Goal: Information Seeking & Learning: Check status

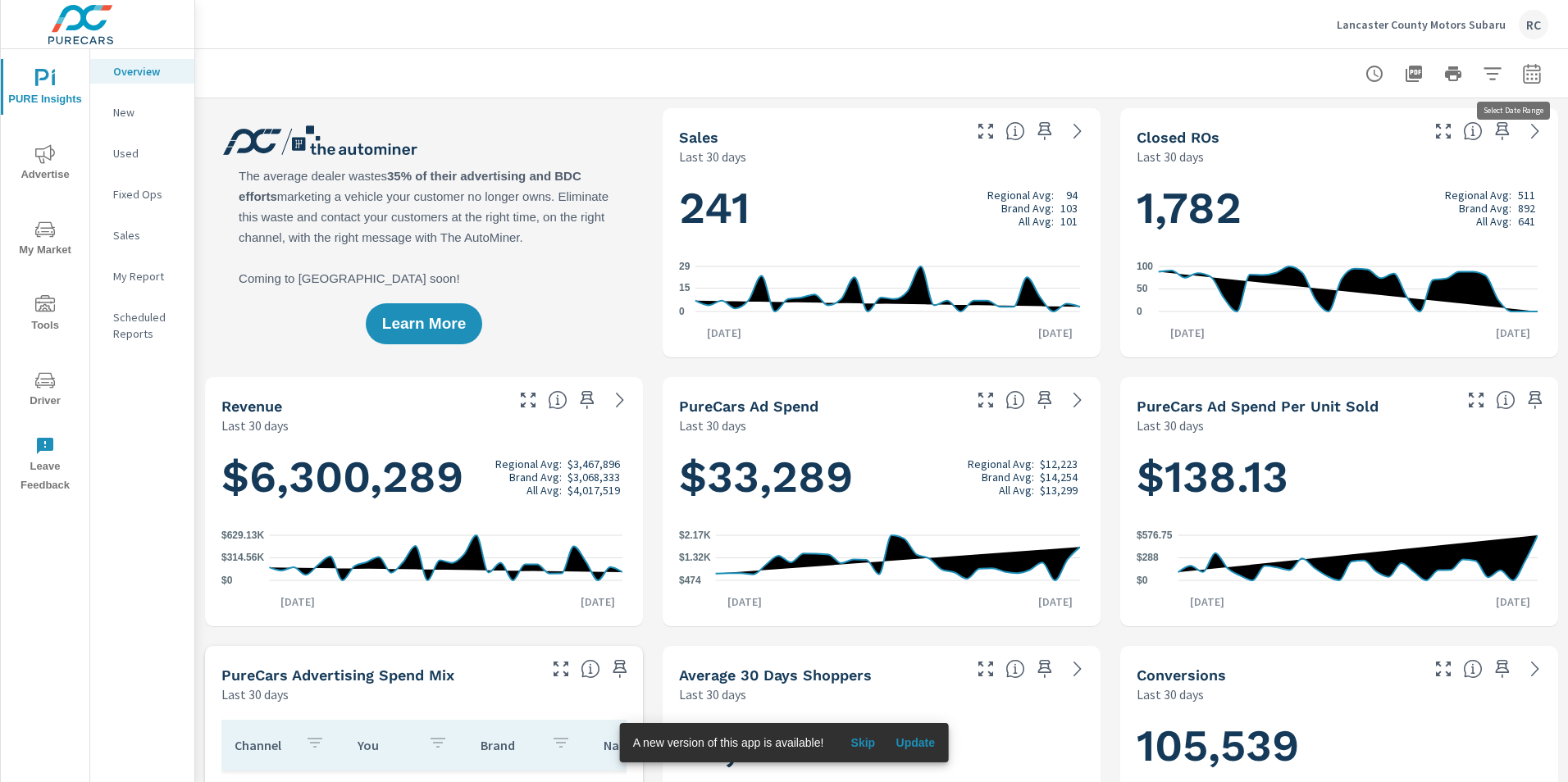
click at [1523, 69] on icon "button" at bounding box center [1532, 73] width 19 height 19
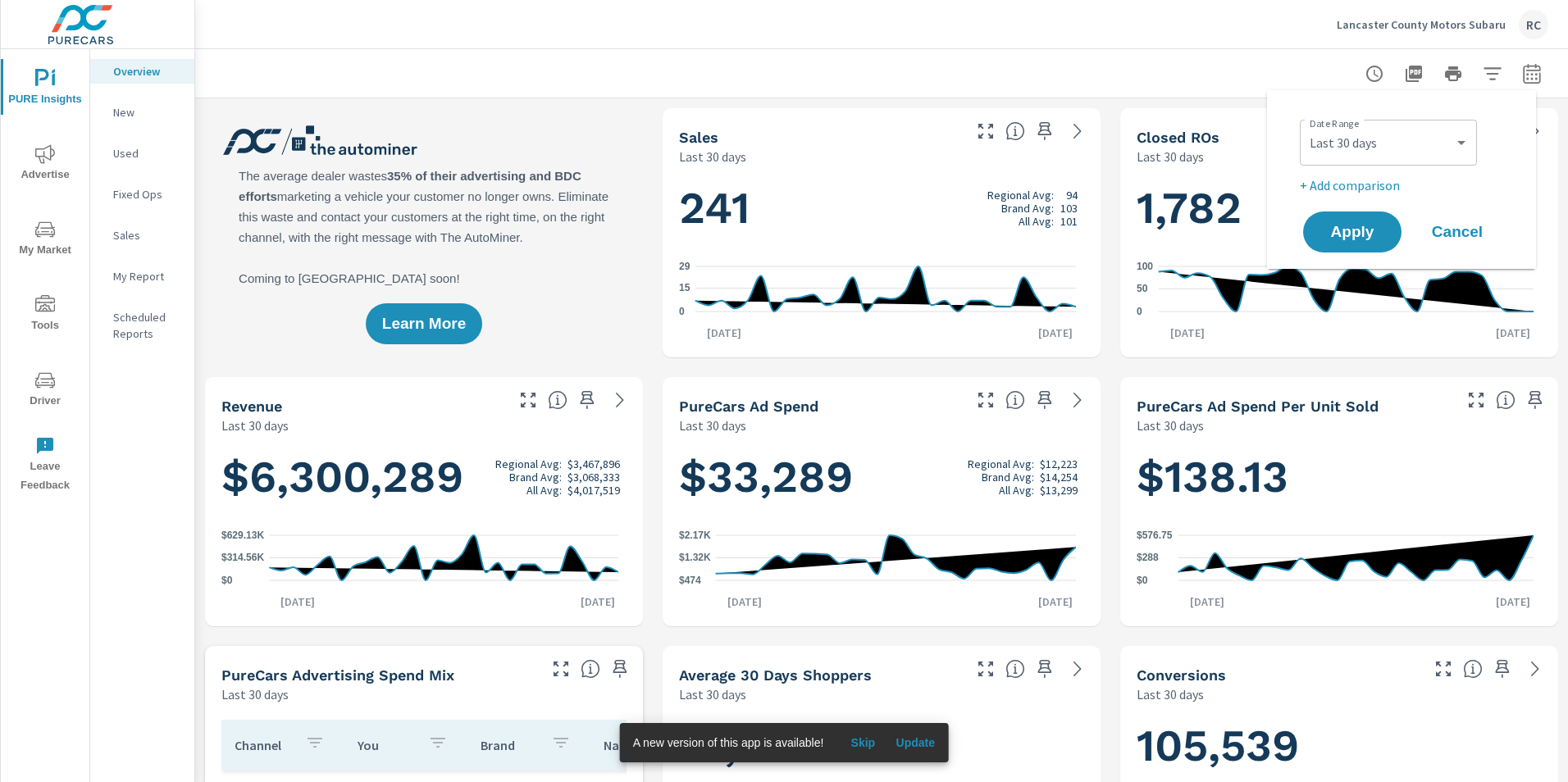
scroll to position [321, 0]
click at [1453, 145] on select "Custom [DATE] Last week Last 7 days Last 14 days Last 30 days Last 45 days Last…" at bounding box center [1388, 142] width 164 height 32
click at [1306, 126] on select "Custom [DATE] Last week Last 7 days Last 14 days Last 30 days Last 45 days Last…" at bounding box center [1388, 142] width 164 height 32
select select "Last 7 days"
click at [1351, 229] on span "Apply" at bounding box center [1352, 232] width 67 height 16
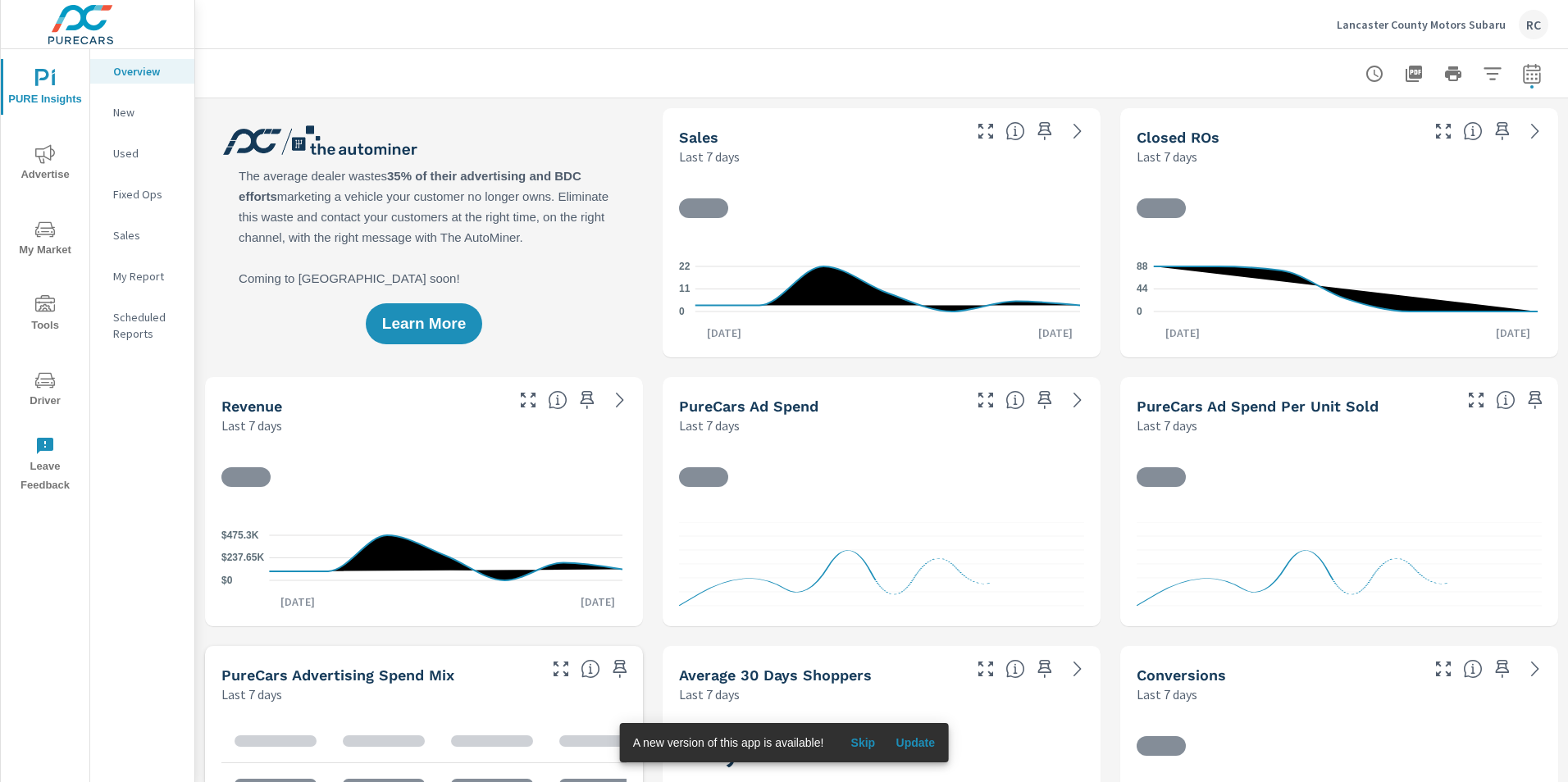
scroll to position [1, 0]
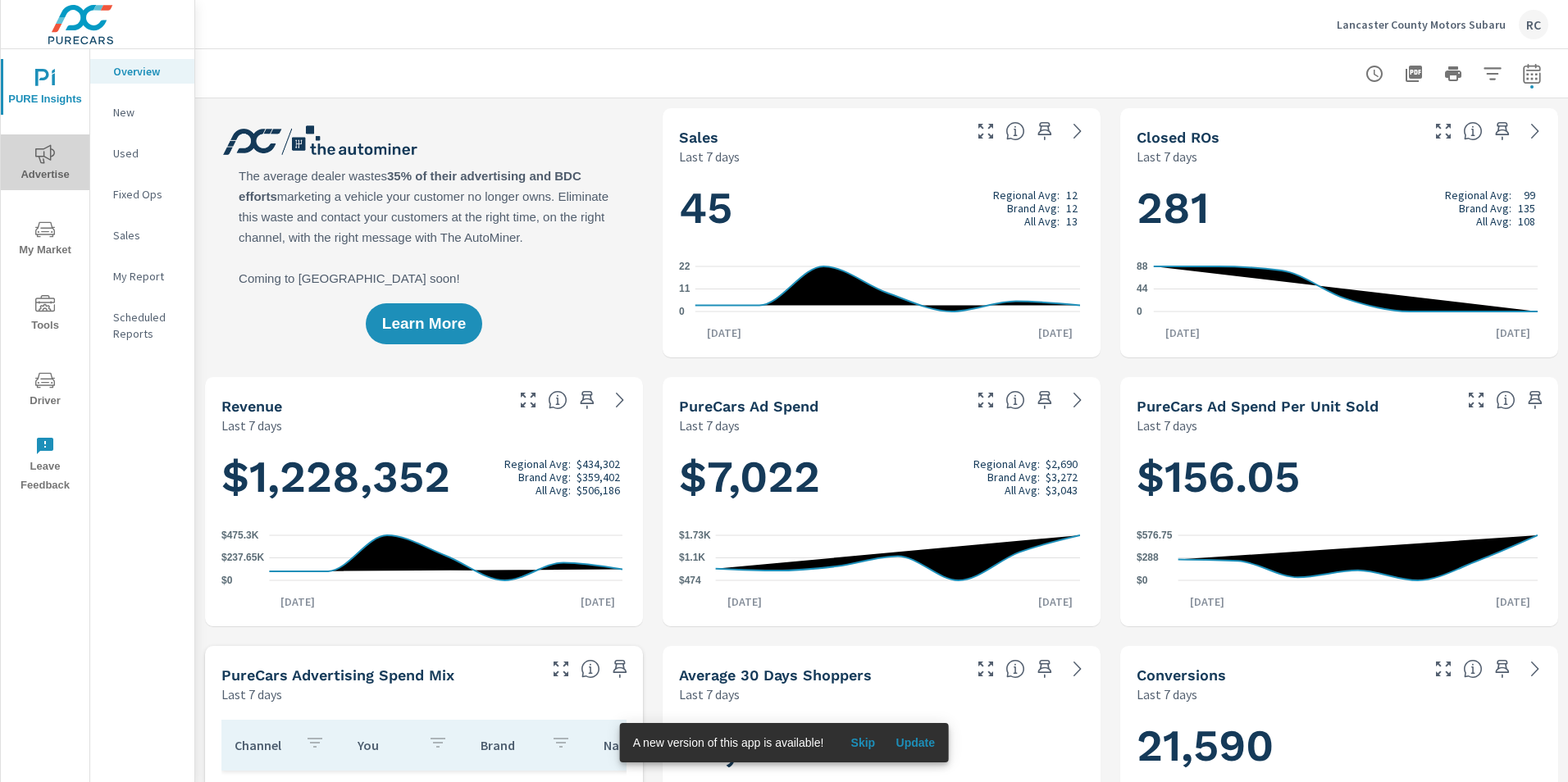
click at [32, 164] on span "Advertise" at bounding box center [45, 164] width 79 height 40
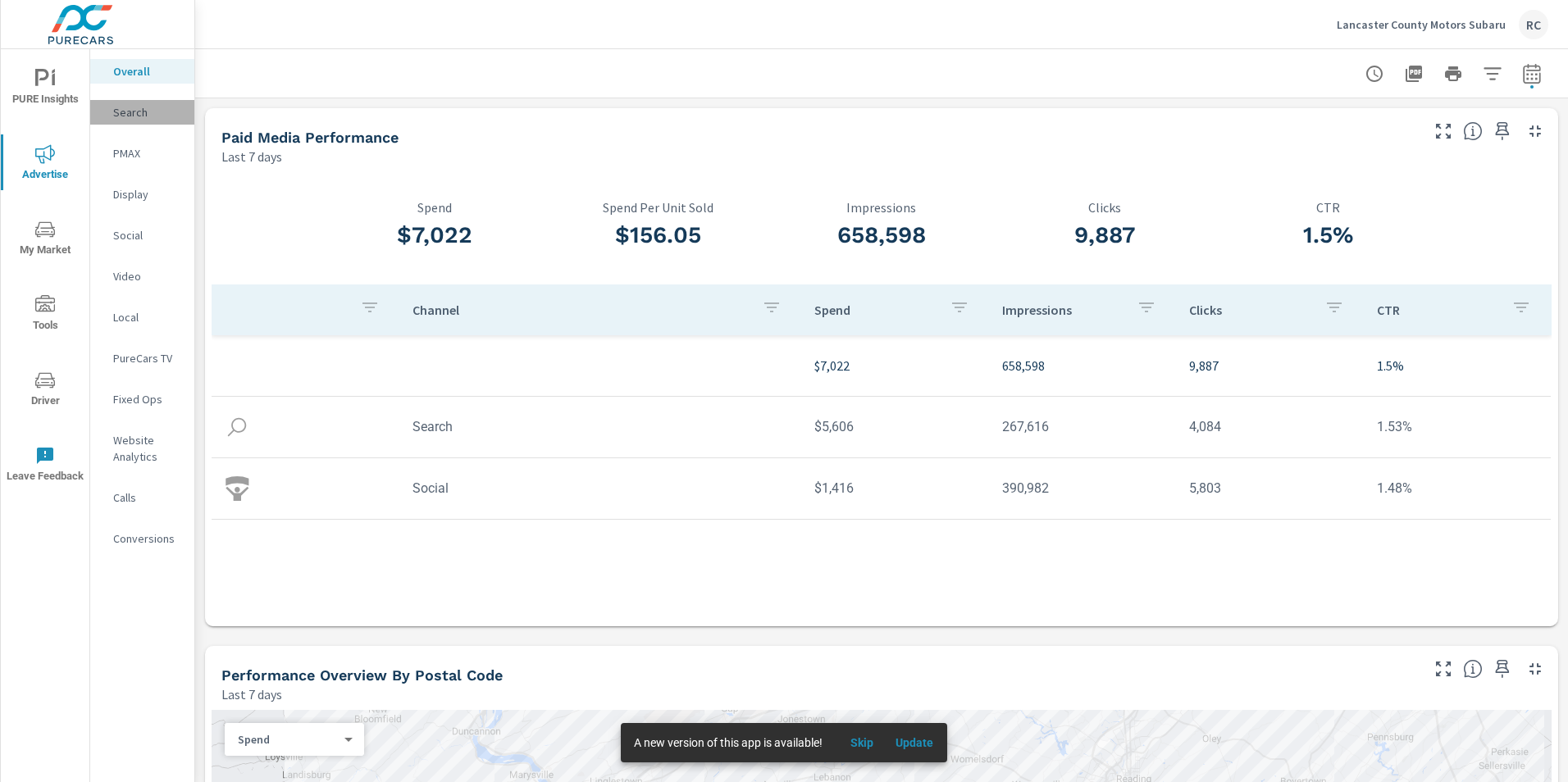
click at [125, 112] on p "Search" at bounding box center [147, 112] width 68 height 17
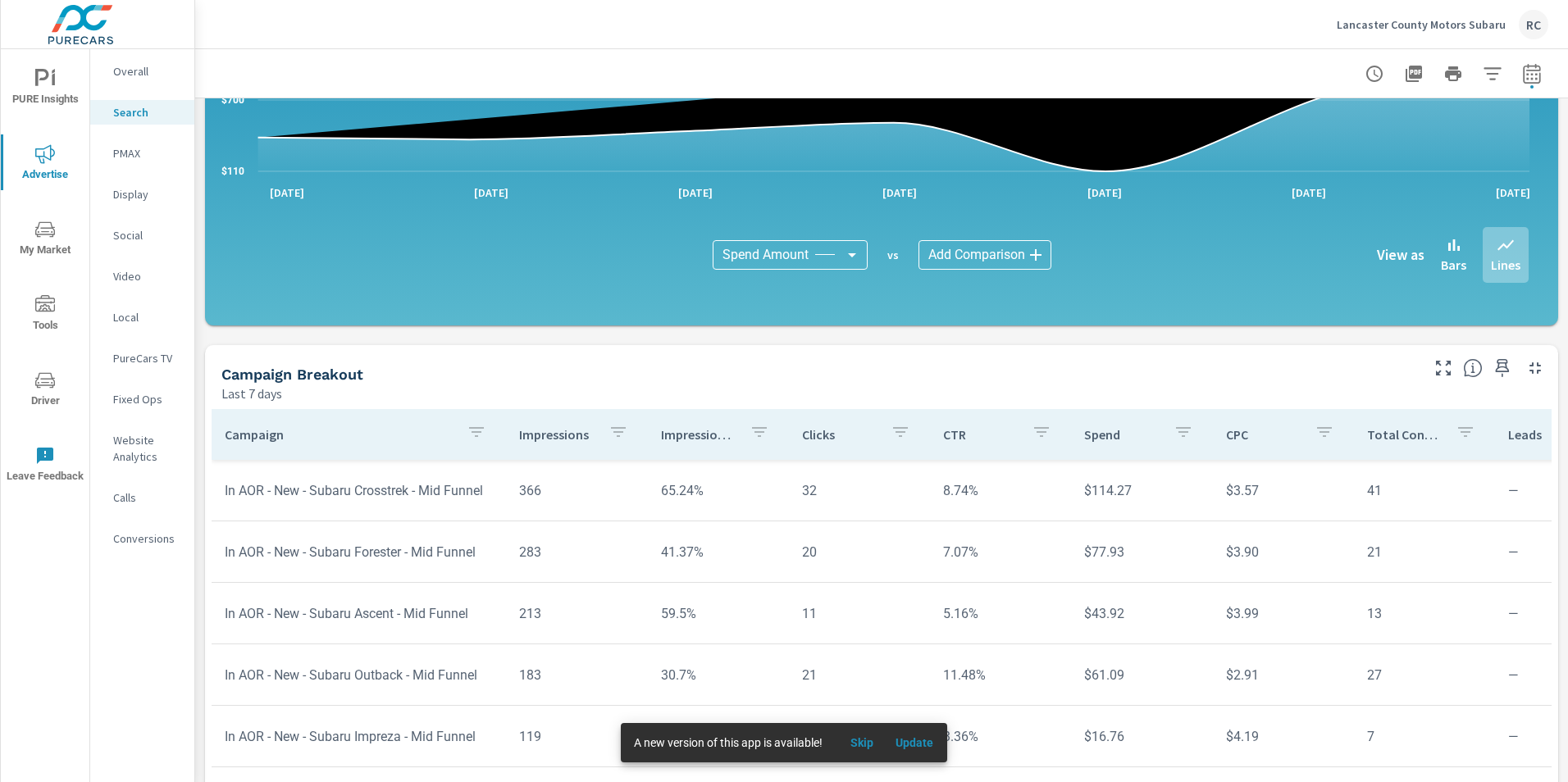
scroll to position [1064, 0]
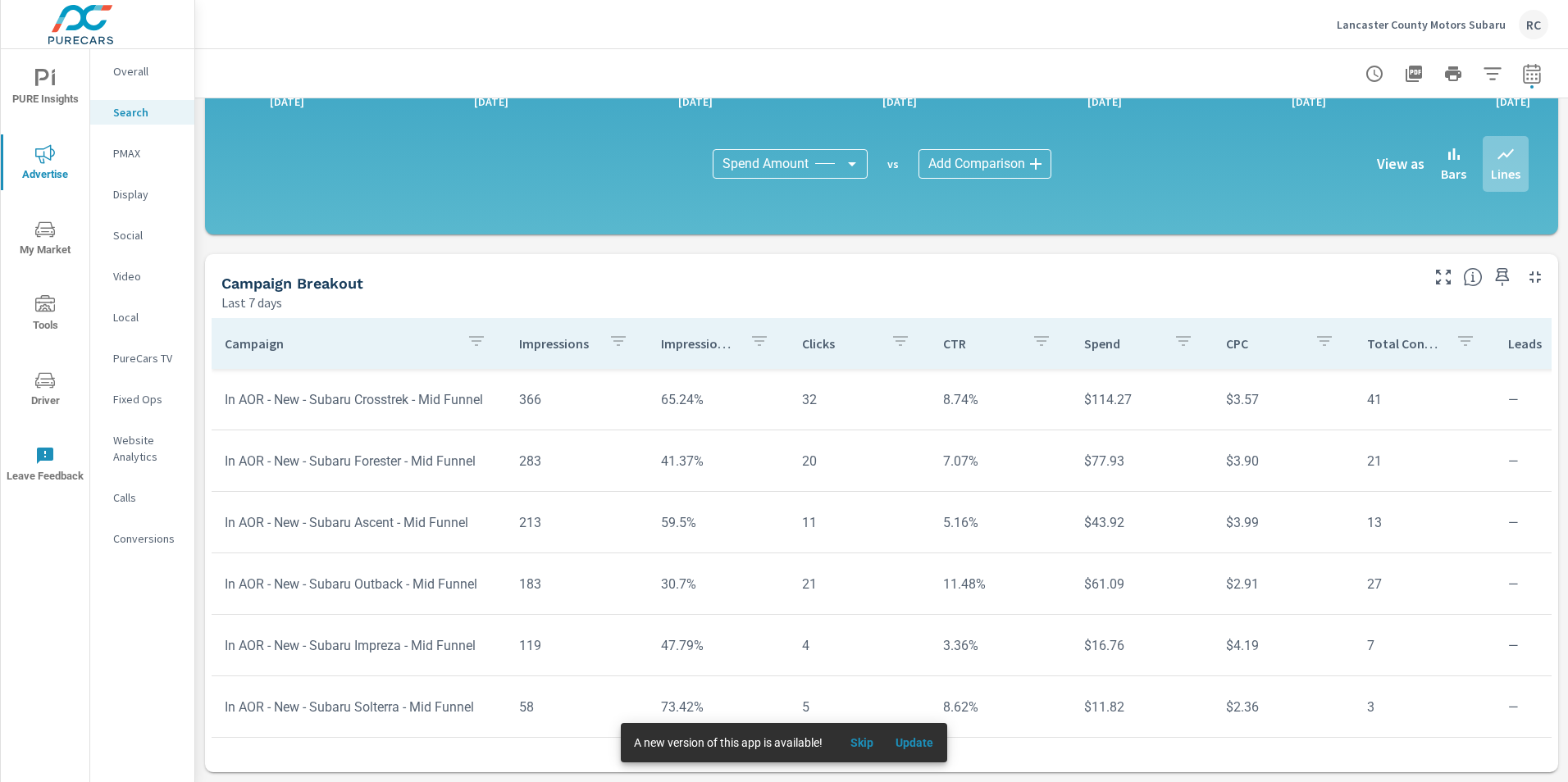
scroll to position [295, 0]
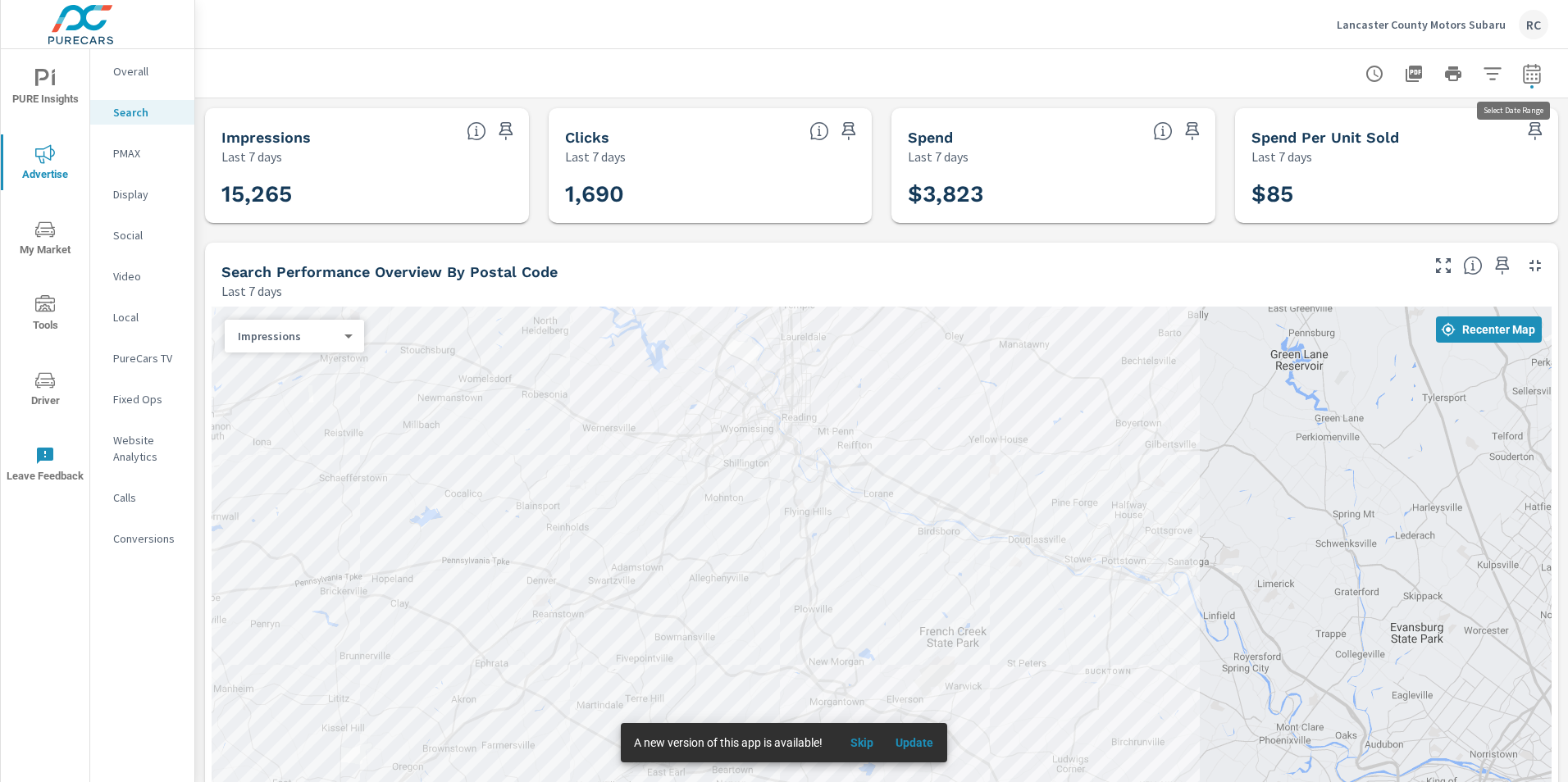
click at [1523, 69] on icon "button" at bounding box center [1532, 73] width 19 height 19
select select "Last 7 days"
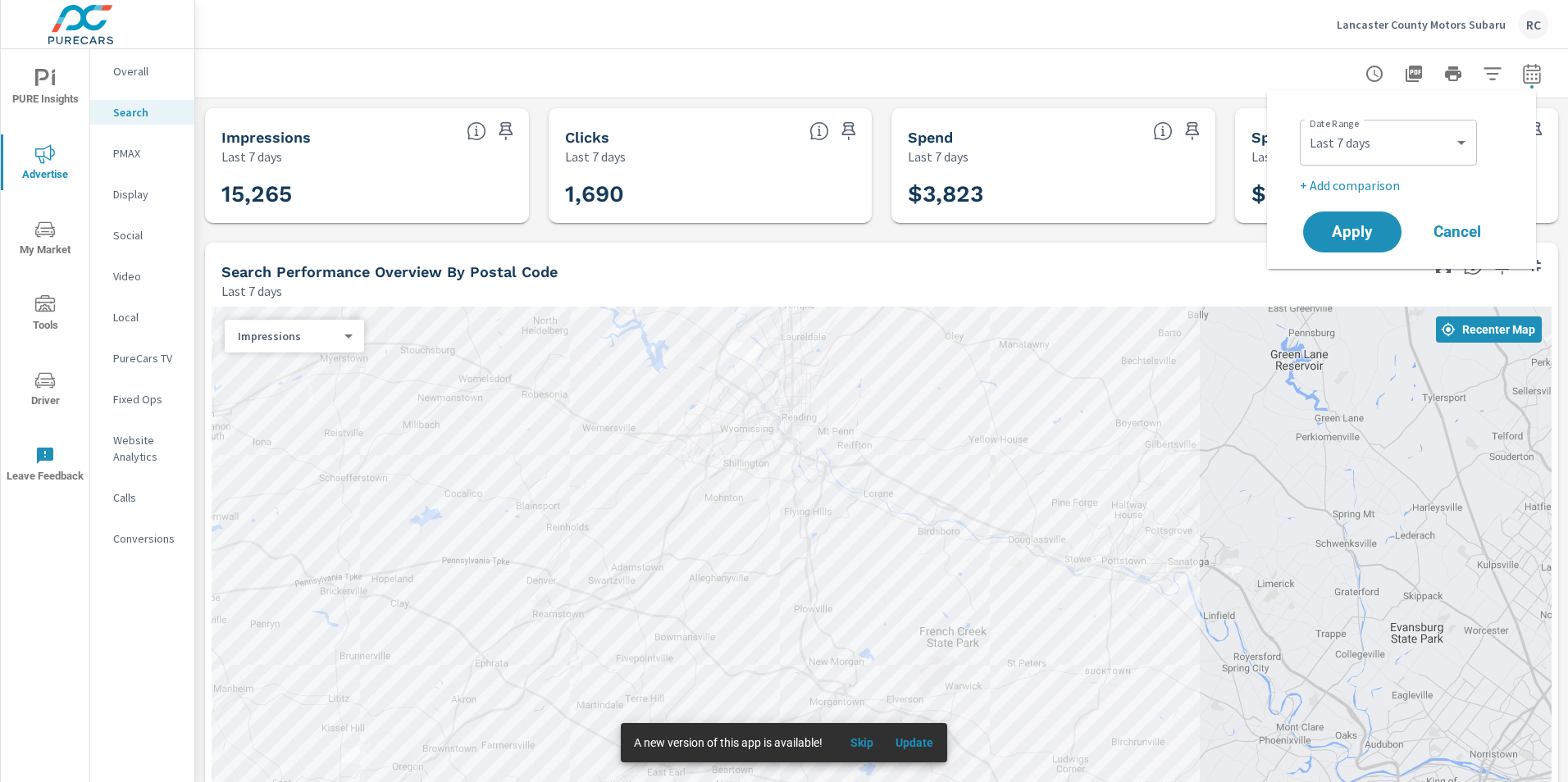
click at [1173, 64] on div at bounding box center [881, 73] width 1333 height 48
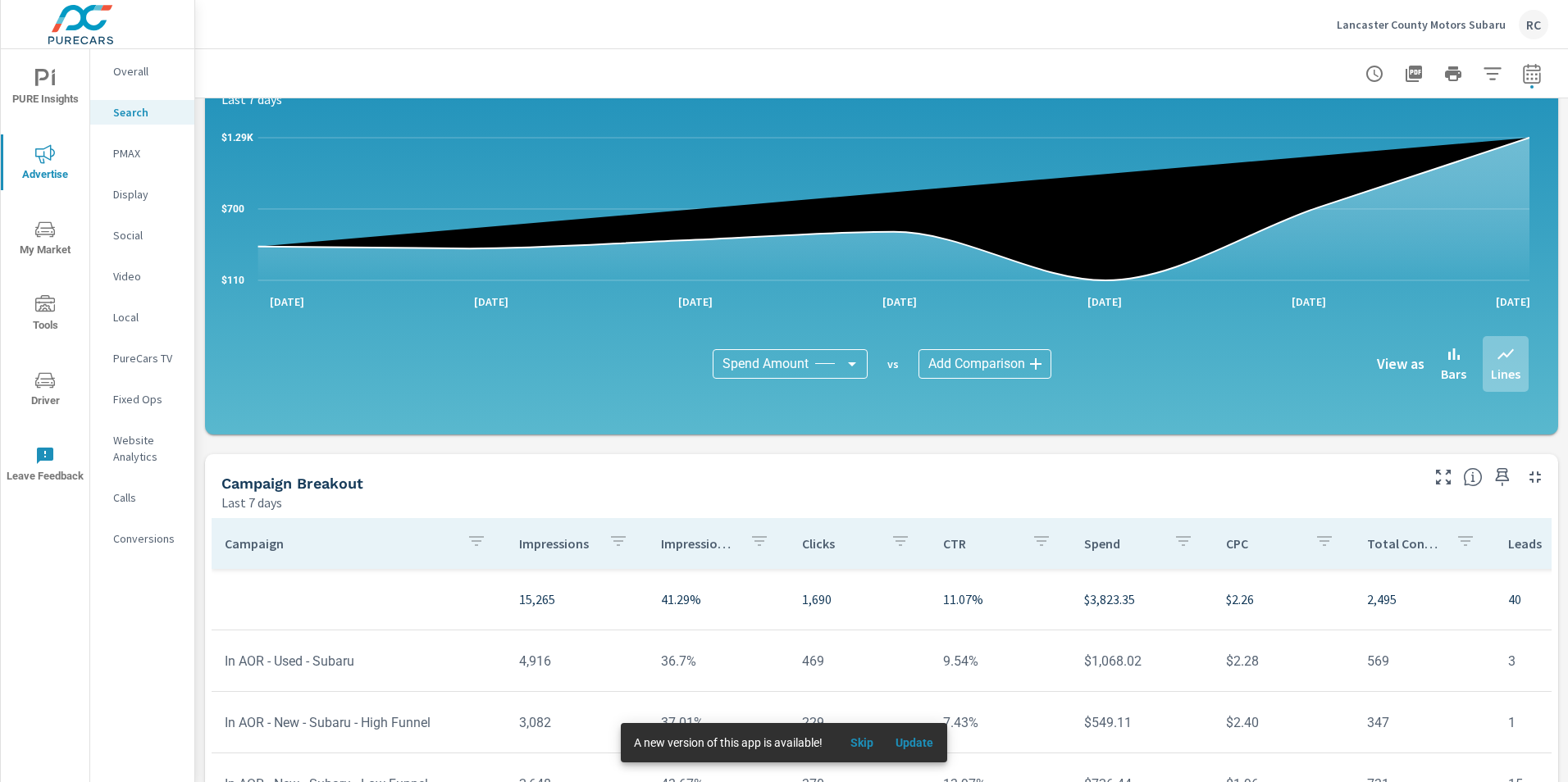
scroll to position [901, 0]
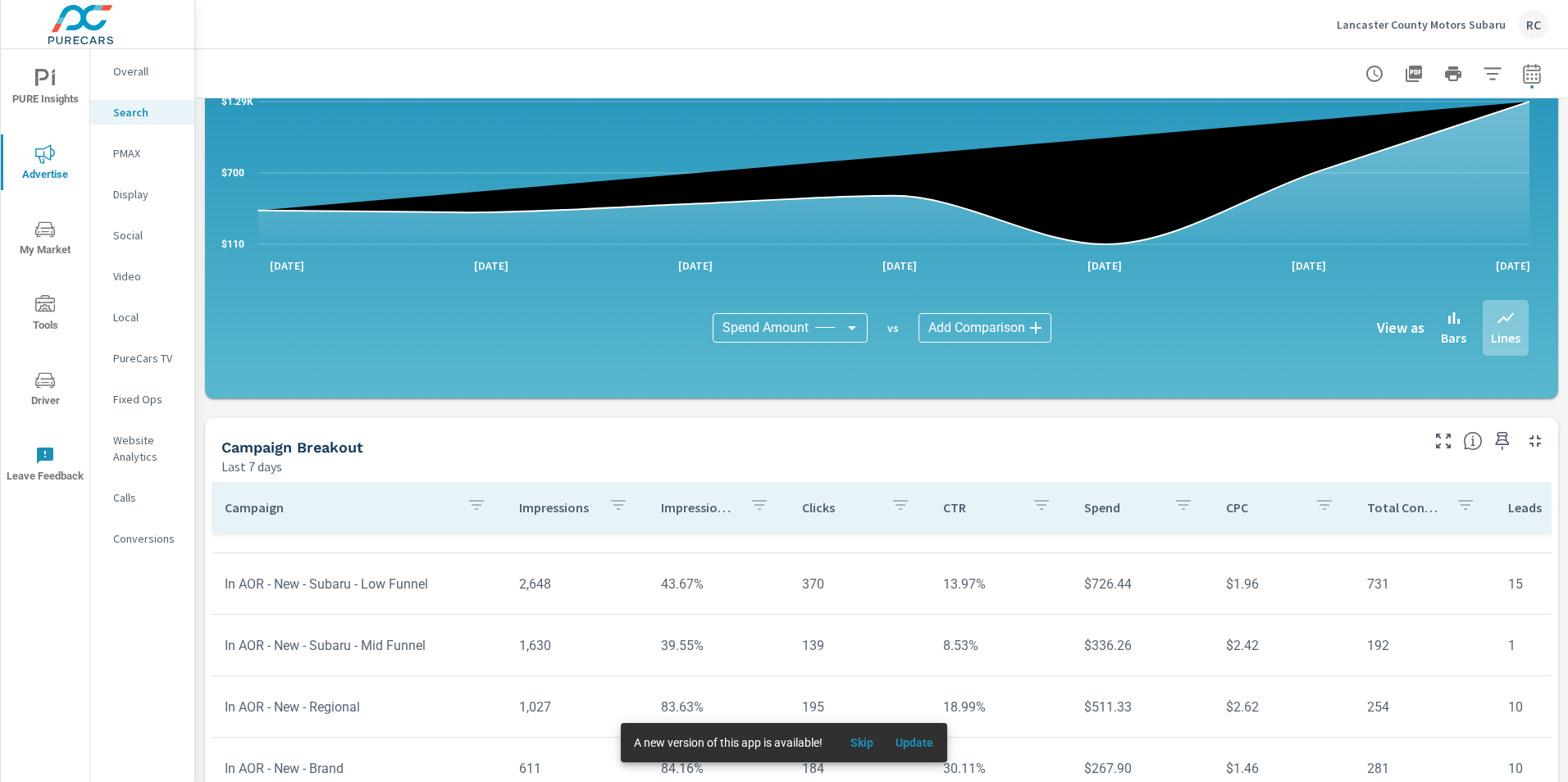
scroll to position [1064, 0]
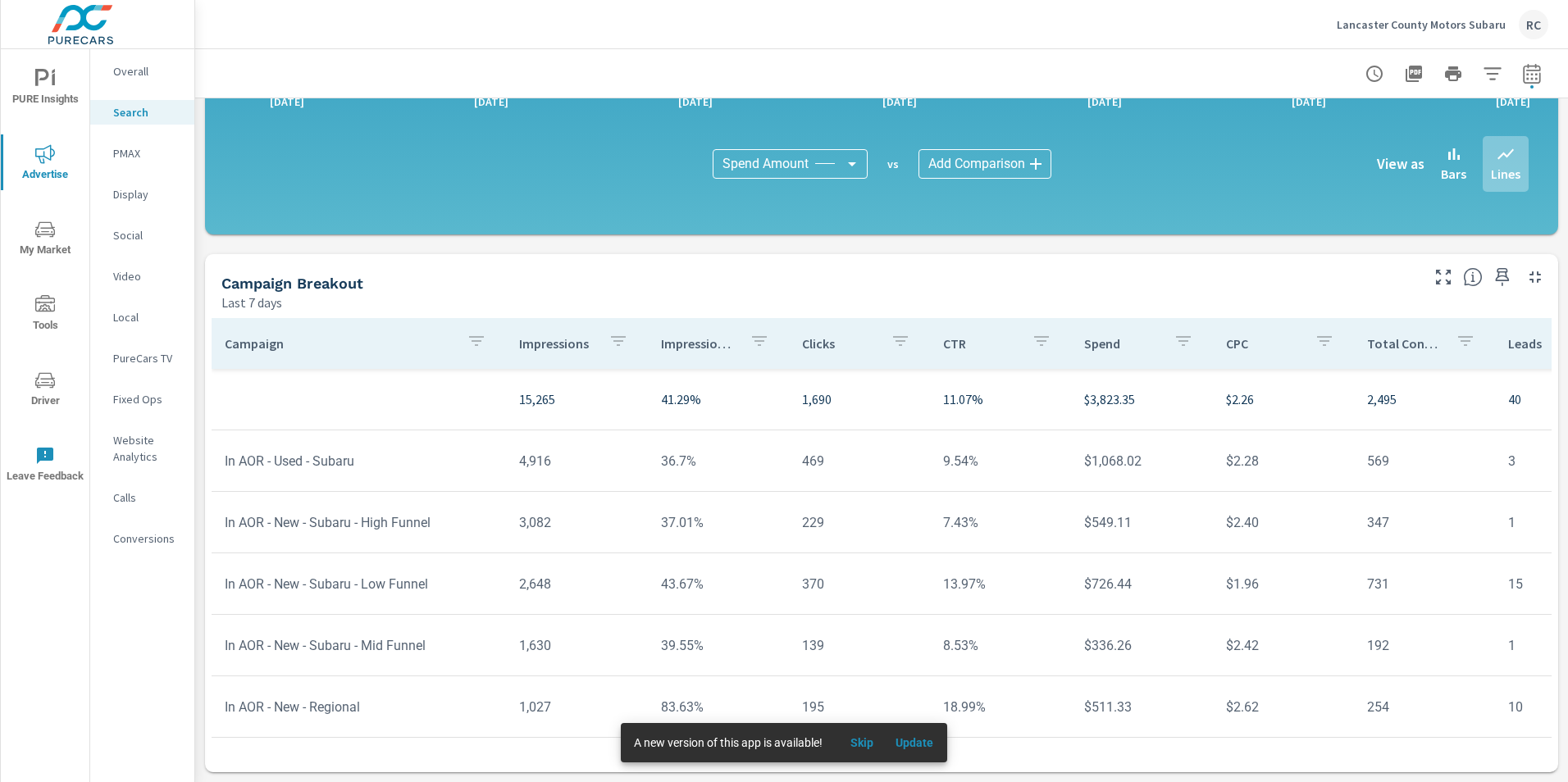
scroll to position [32, 0]
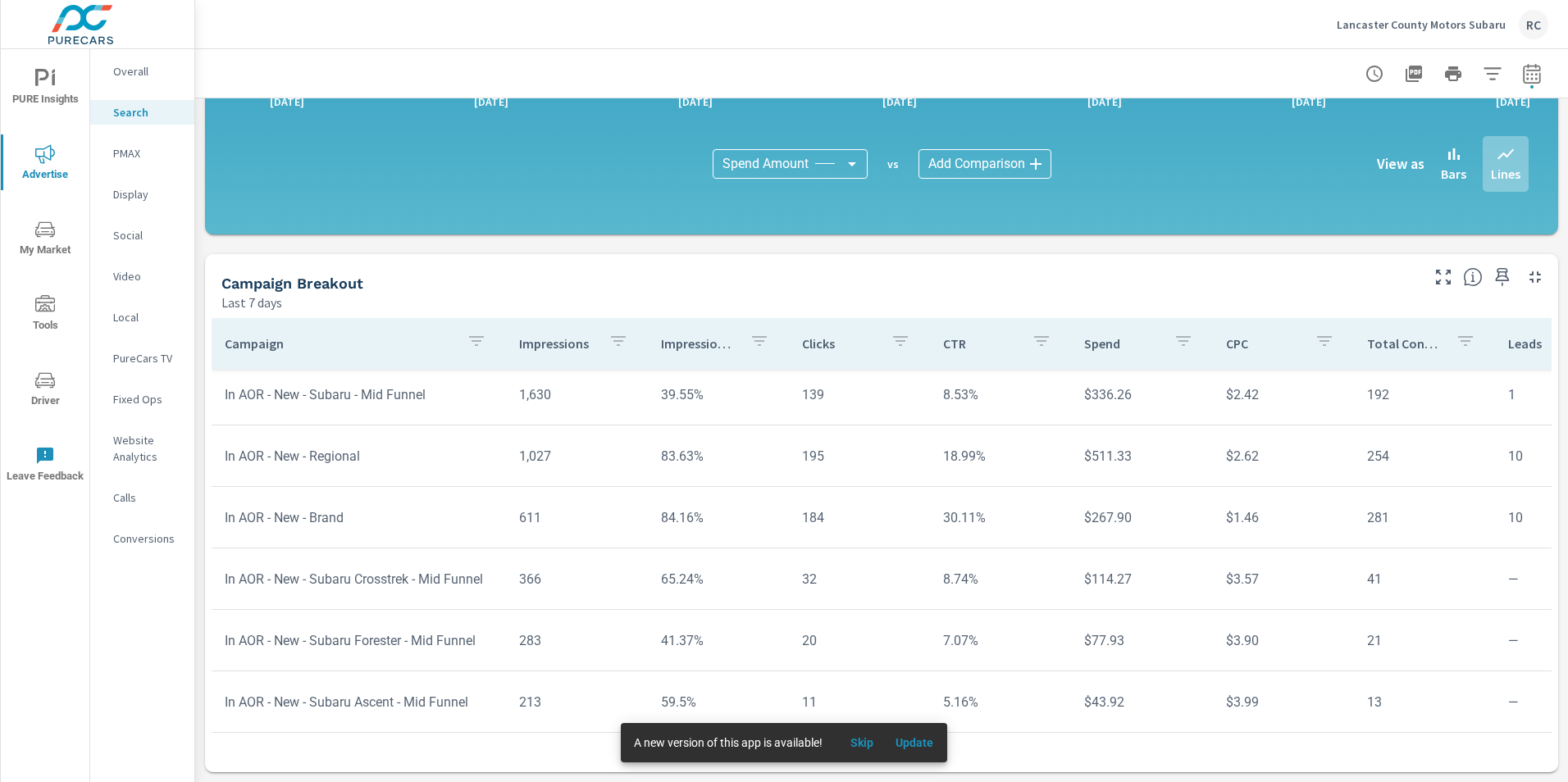
scroll to position [263, 0]
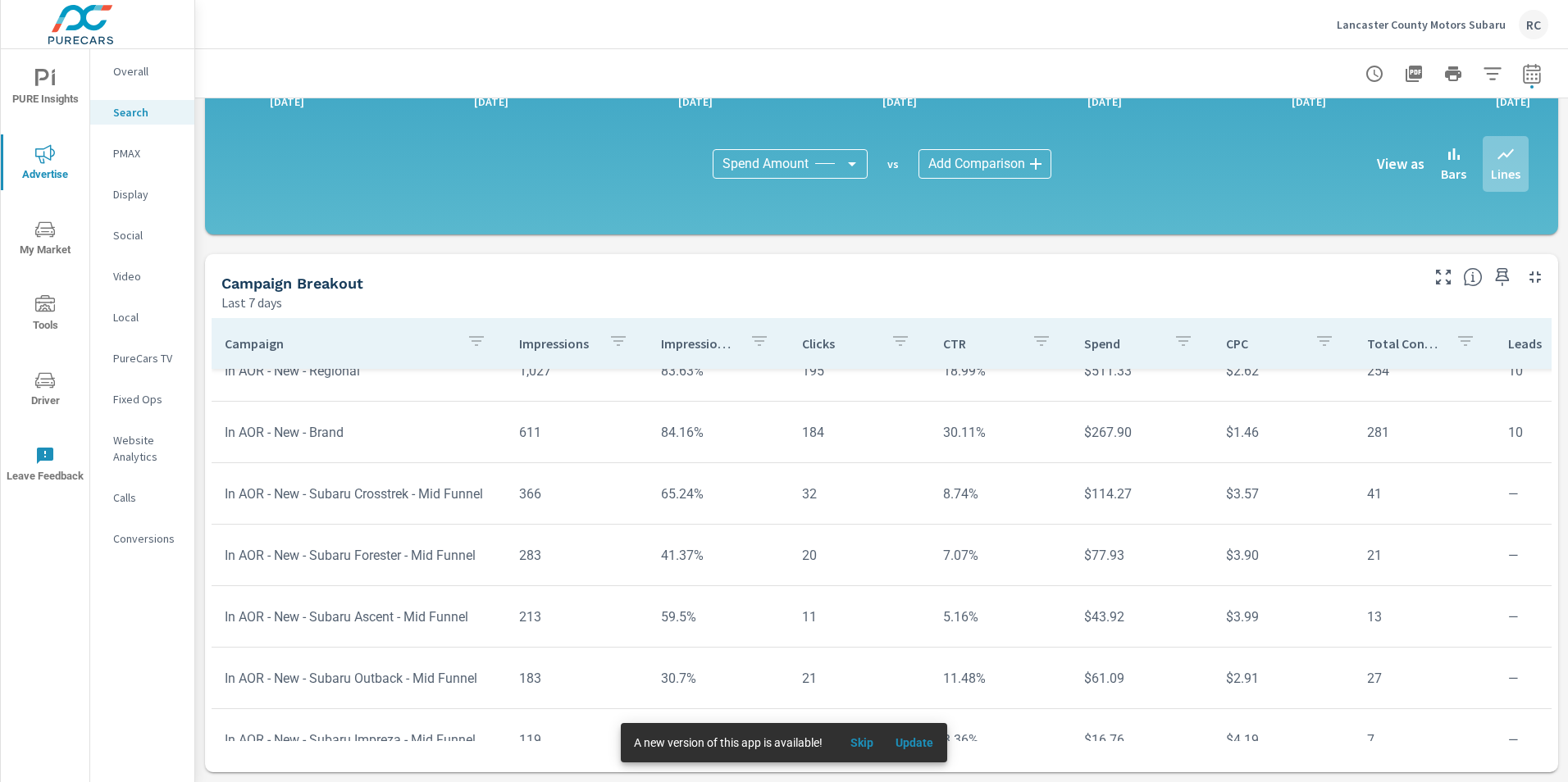
scroll to position [361, 0]
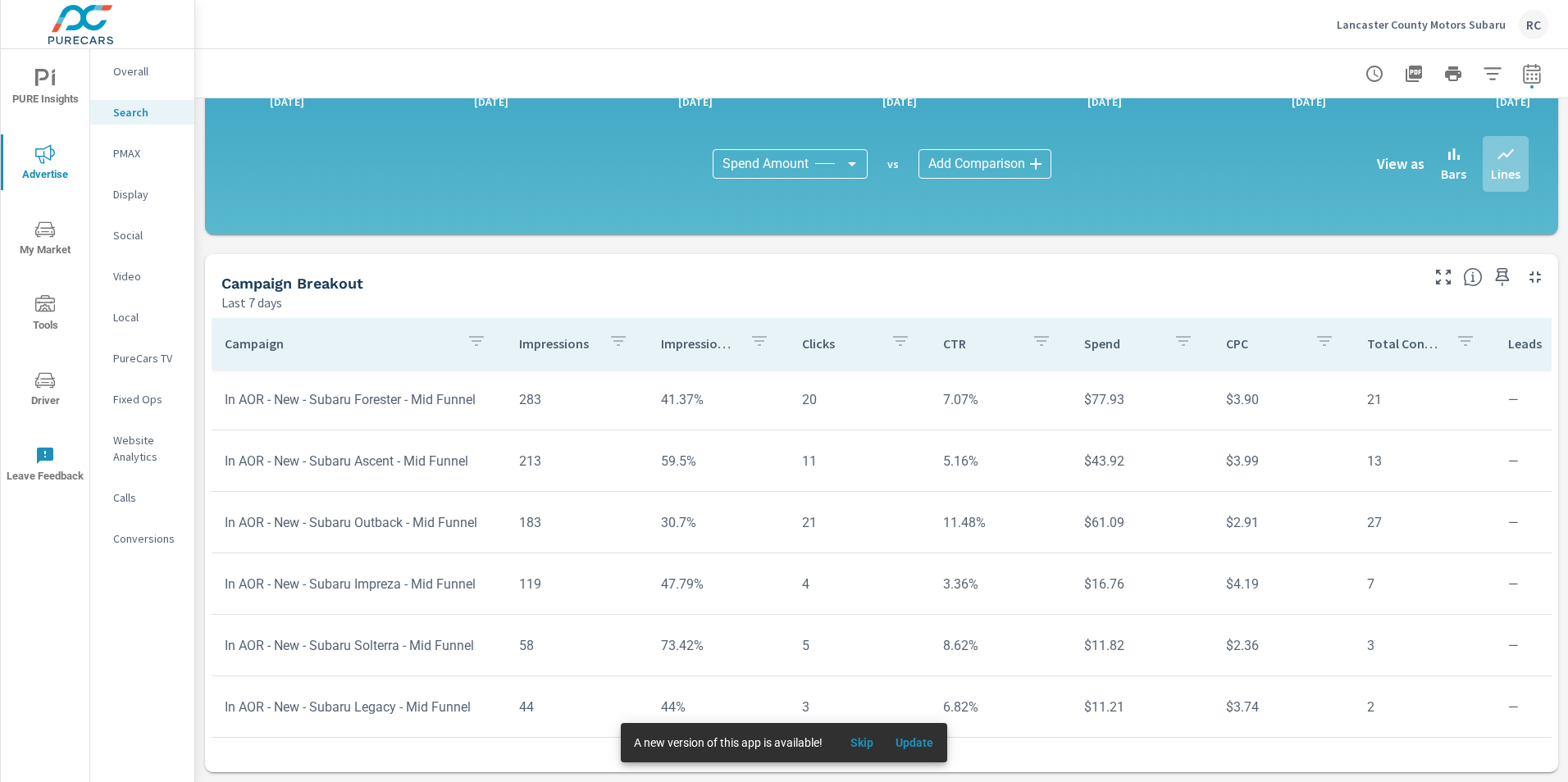
scroll to position [525, 0]
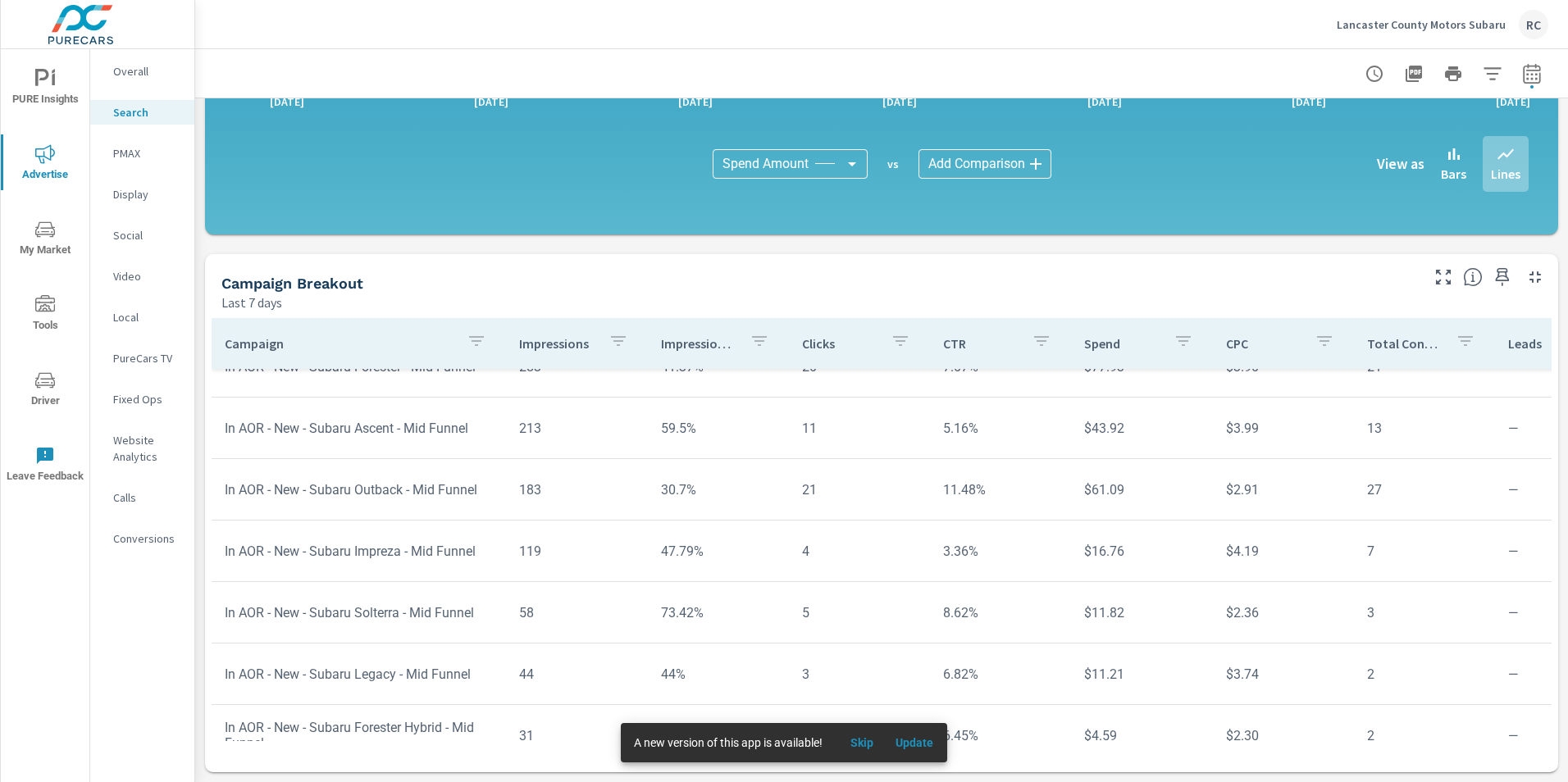
click at [1523, 71] on icon "button" at bounding box center [1532, 72] width 18 height 19
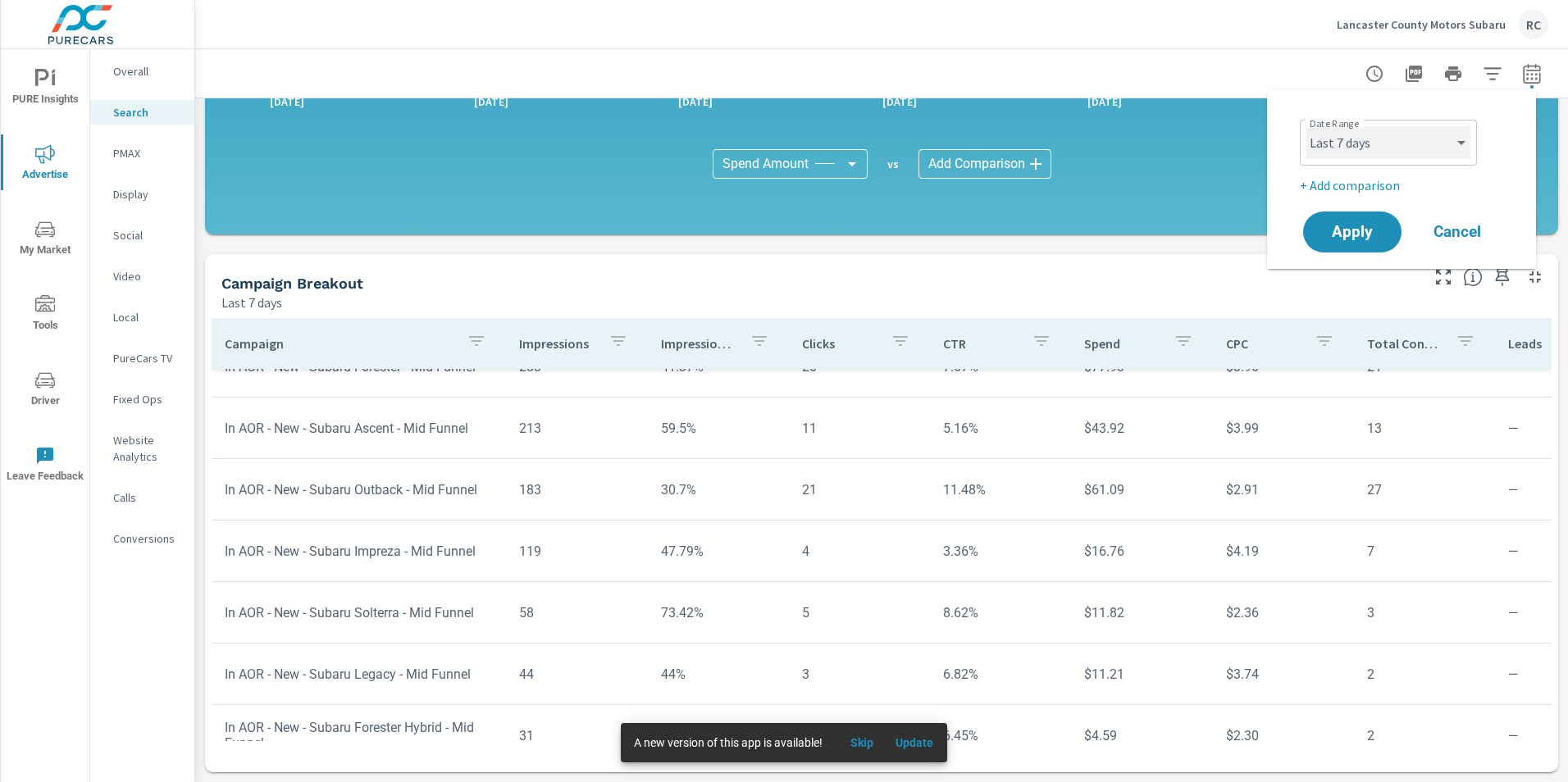
click at [1460, 137] on select "Custom [DATE] Last week Last 7 days Last 14 days Last 30 days Last 45 days Last…" at bounding box center [1388, 142] width 164 height 32
click at [1306, 126] on select "Custom [DATE] Last week Last 7 days Last 14 days Last 30 days Last 45 days Last…" at bounding box center [1388, 142] width 164 height 32
select select "[DATE]"
click at [1359, 225] on span "Apply" at bounding box center [1352, 232] width 67 height 16
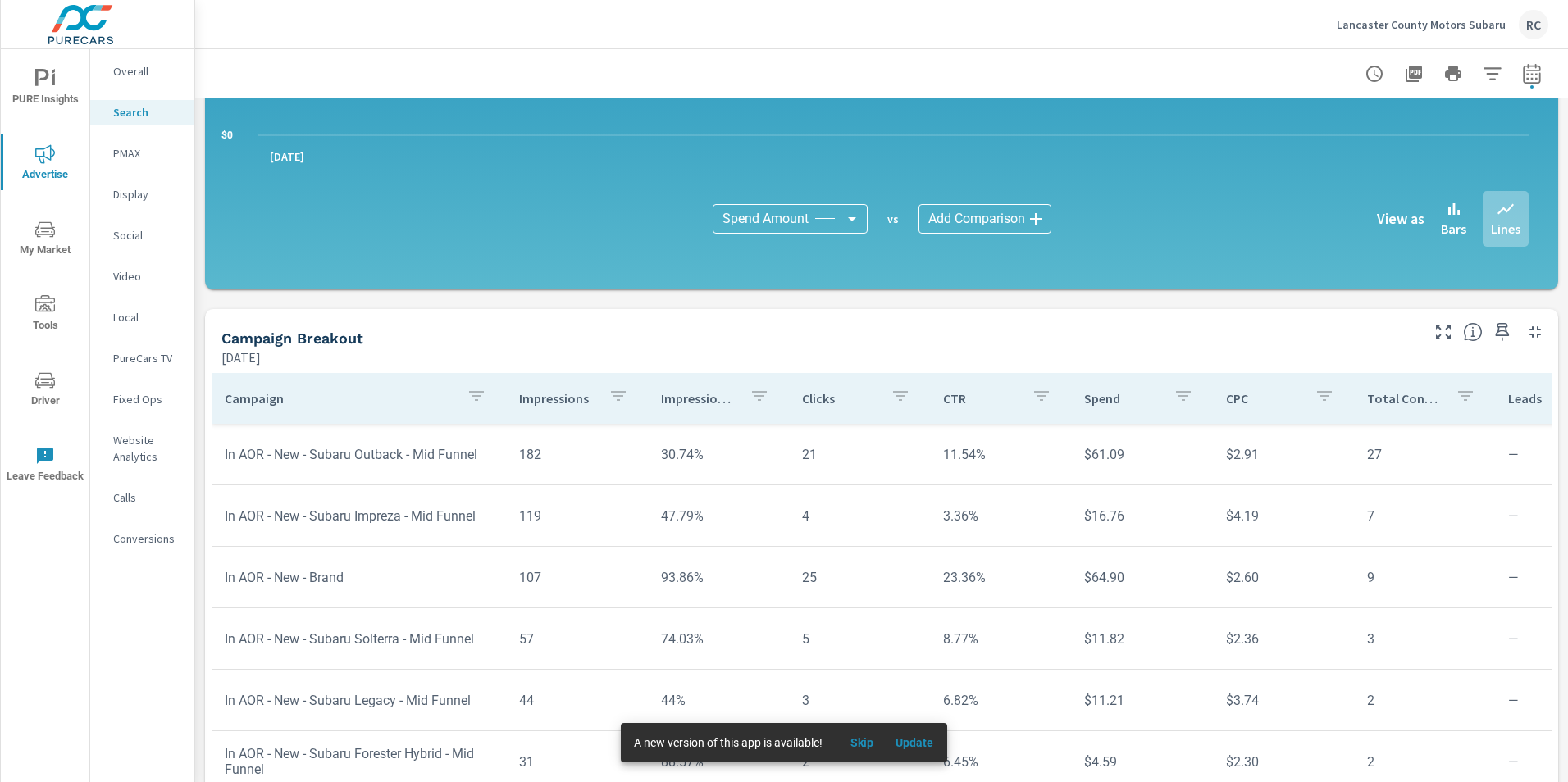
scroll to position [1064, 0]
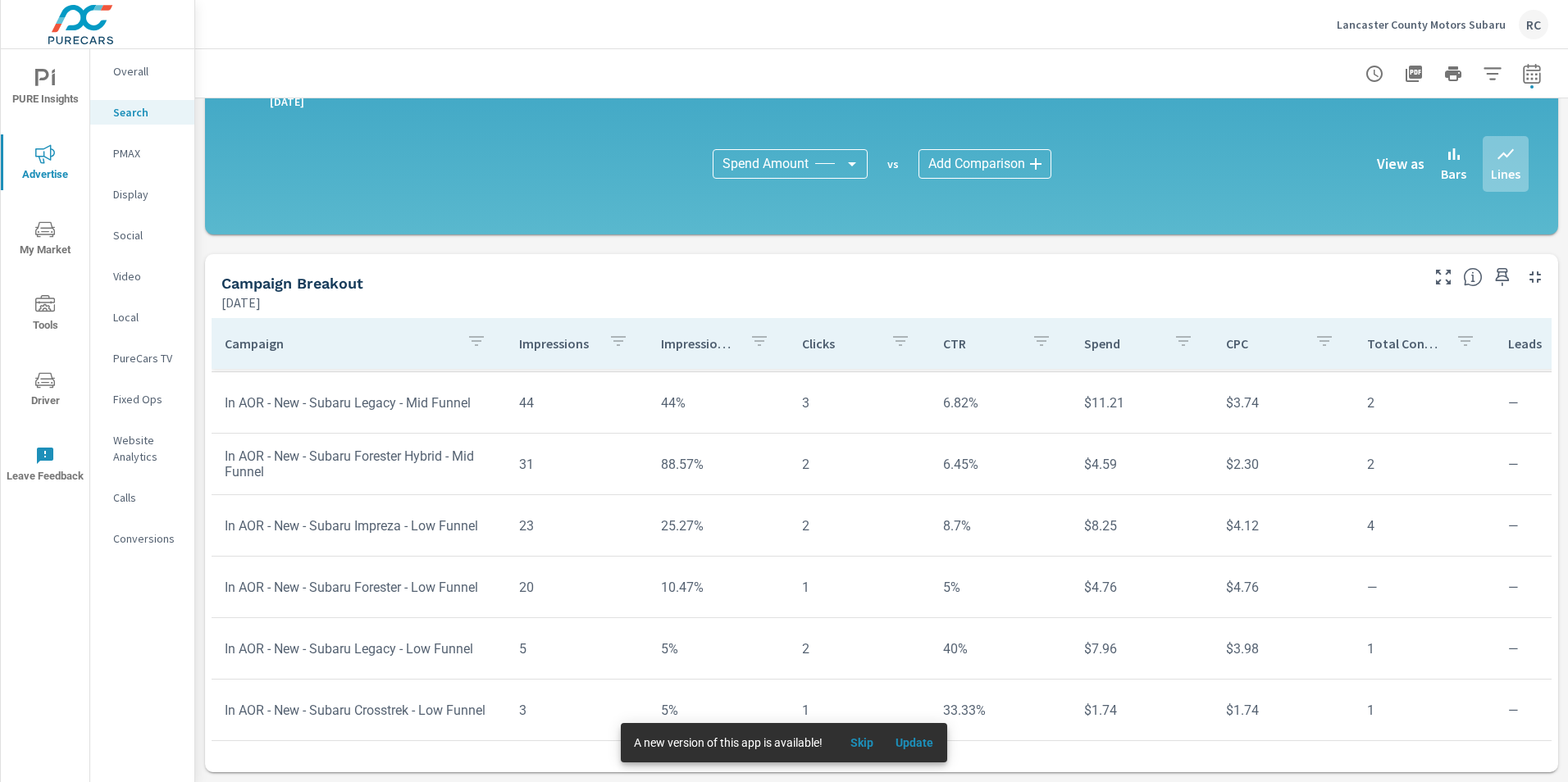
scroll to position [749, 0]
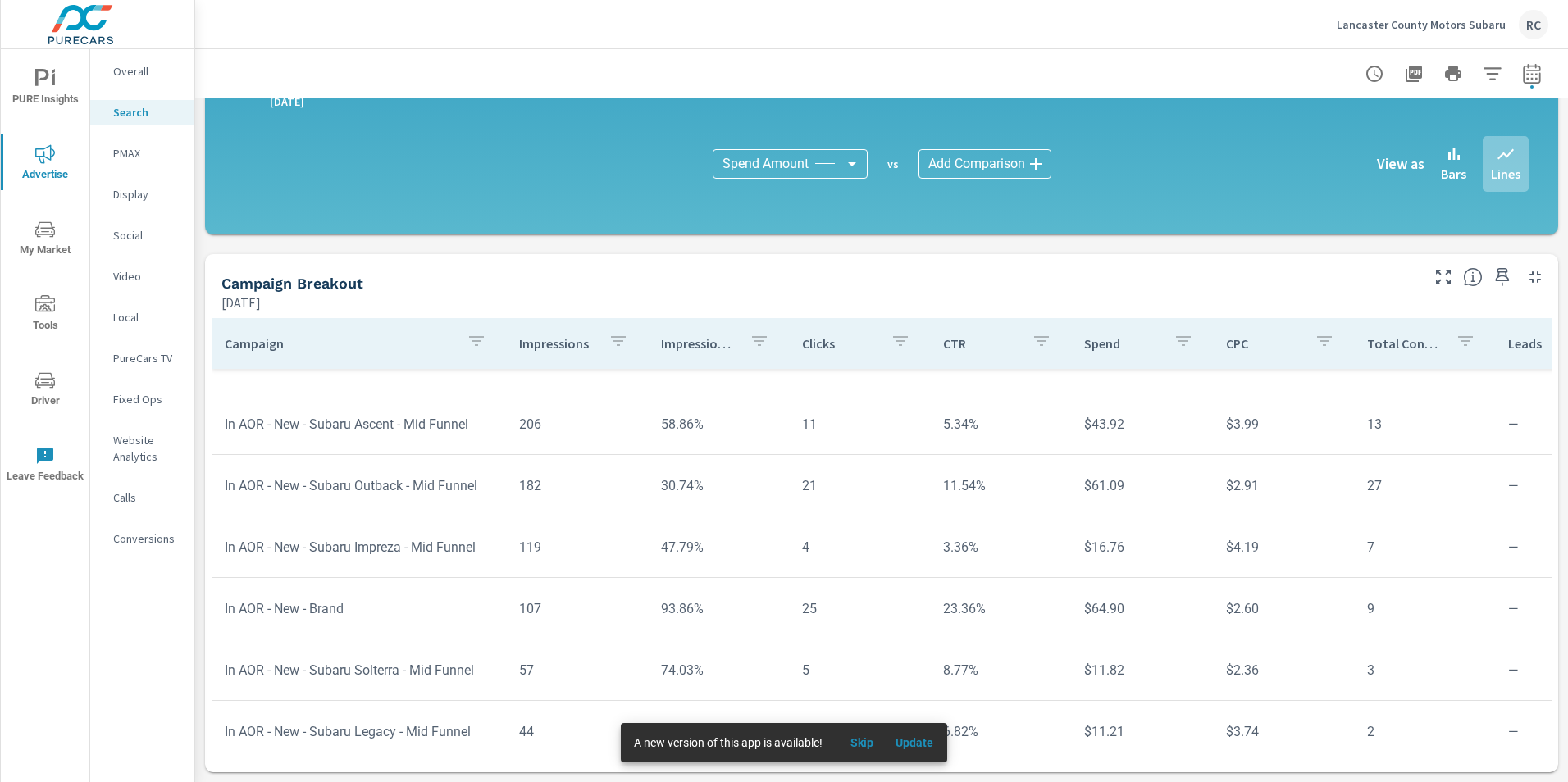
scroll to position [339, 0]
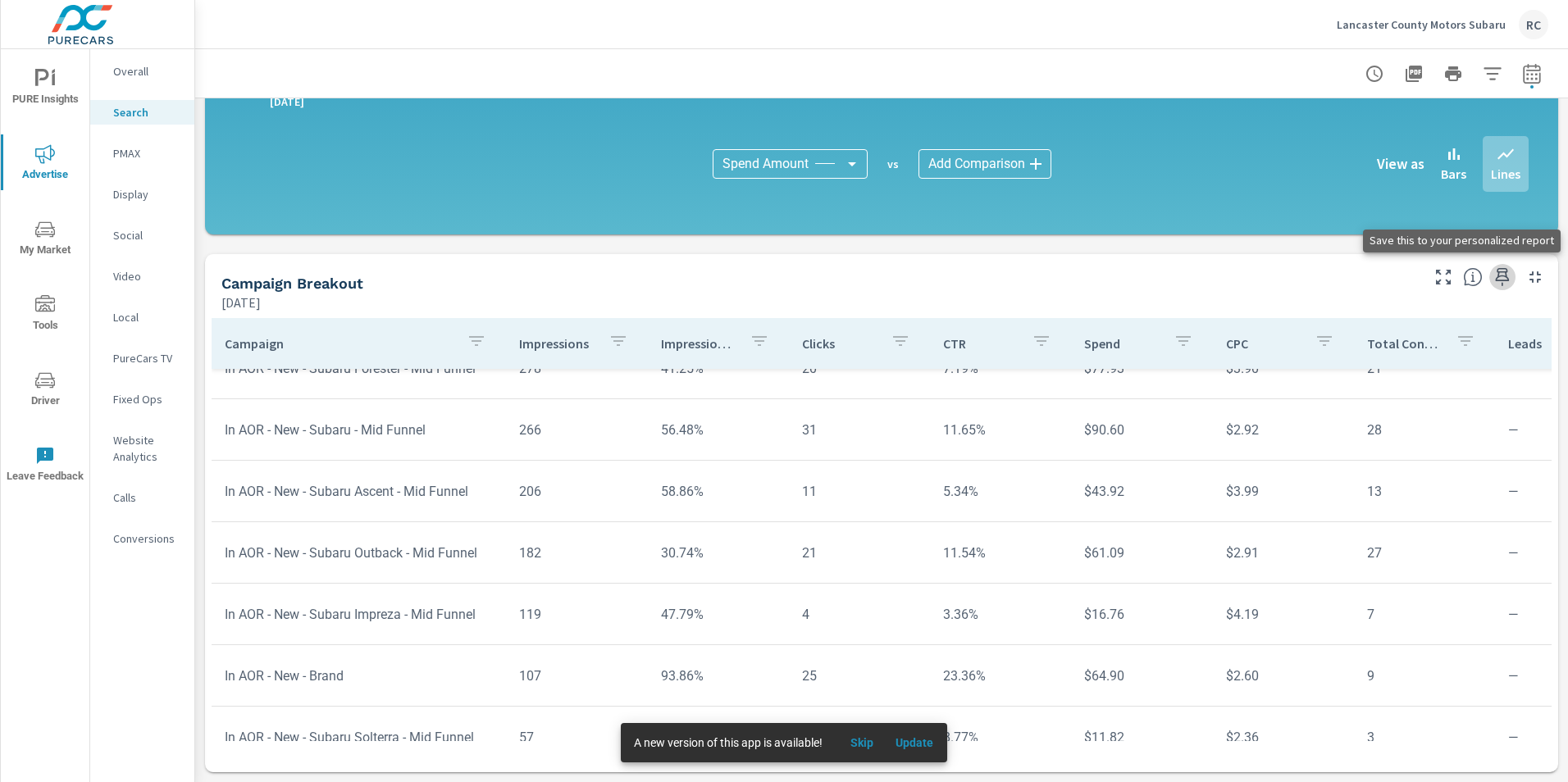
click at [1496, 276] on icon "button" at bounding box center [1502, 276] width 14 height 18
click at [1433, 273] on icon "button" at bounding box center [1443, 276] width 19 height 19
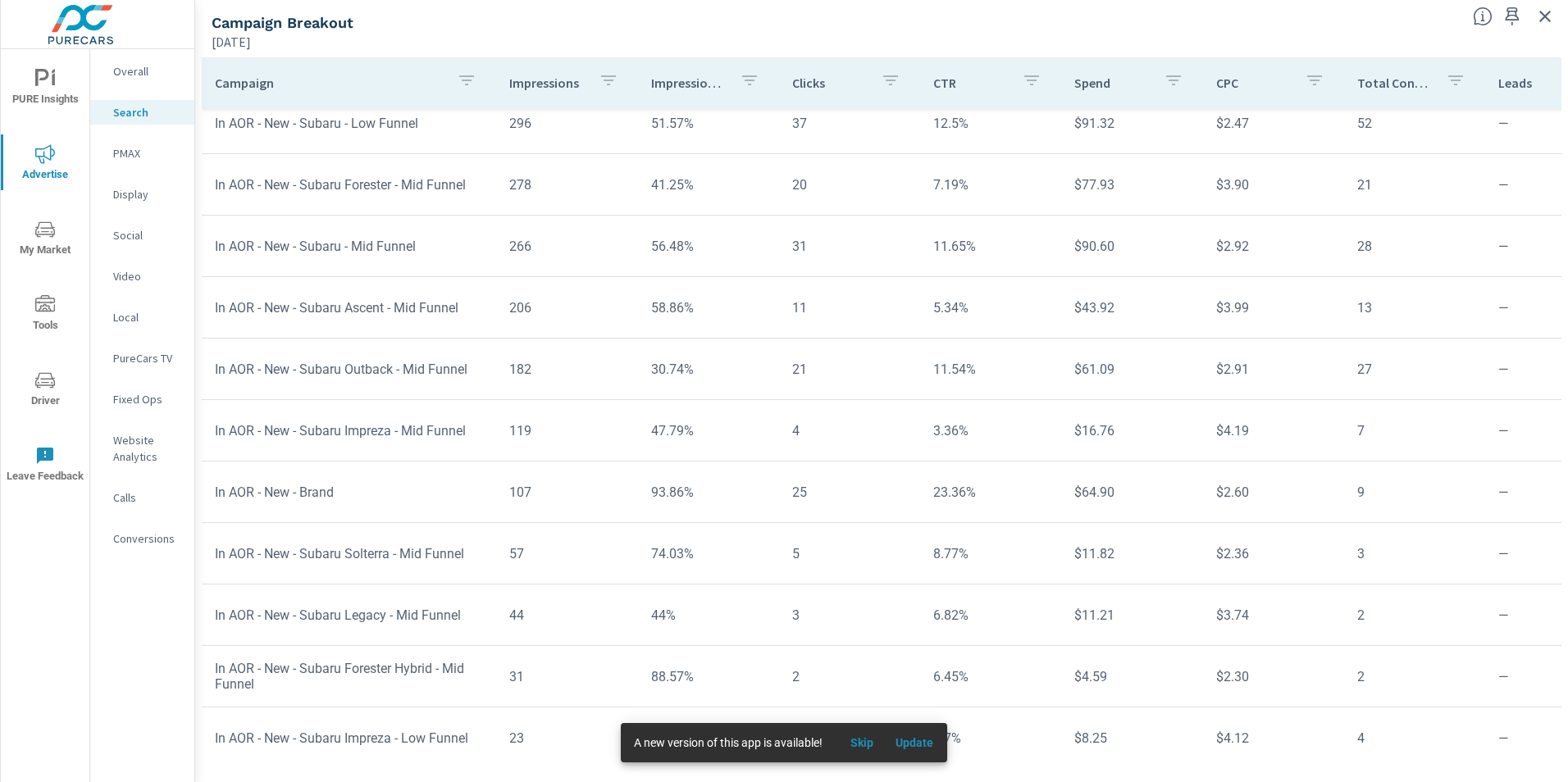
scroll to position [3, 0]
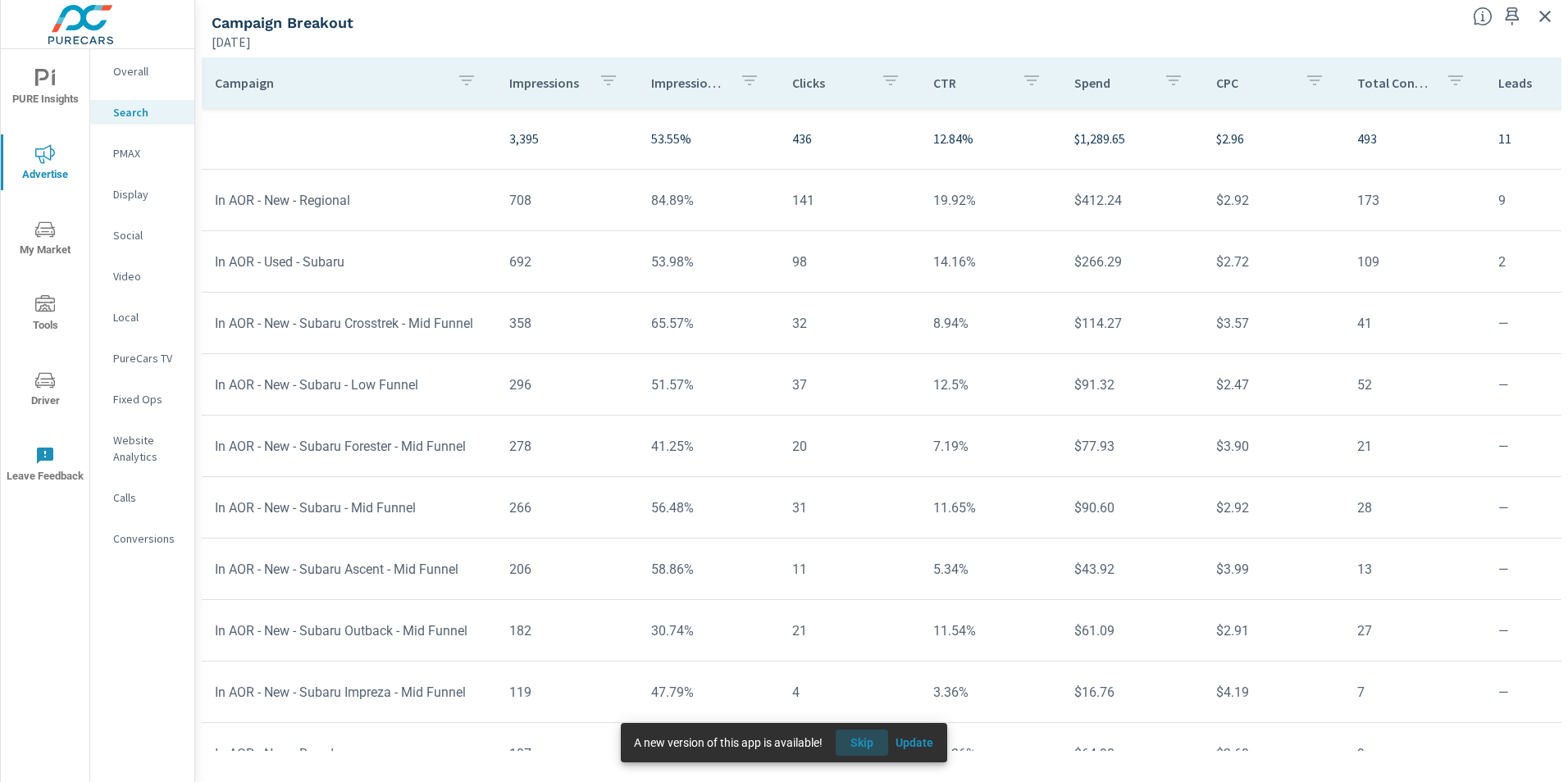
click at [864, 742] on span "Skip" at bounding box center [862, 743] width 39 height 15
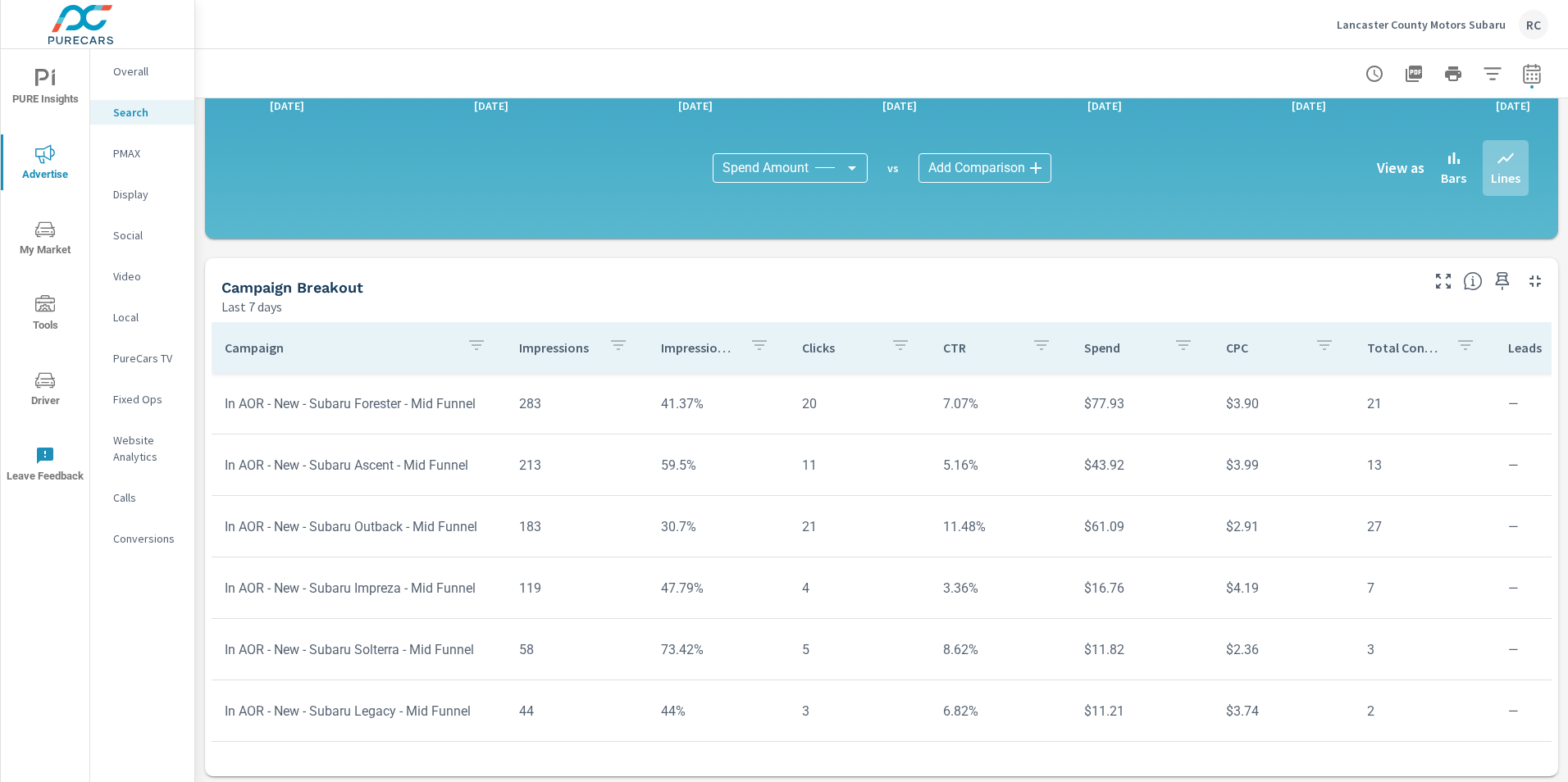
scroll to position [1064, 0]
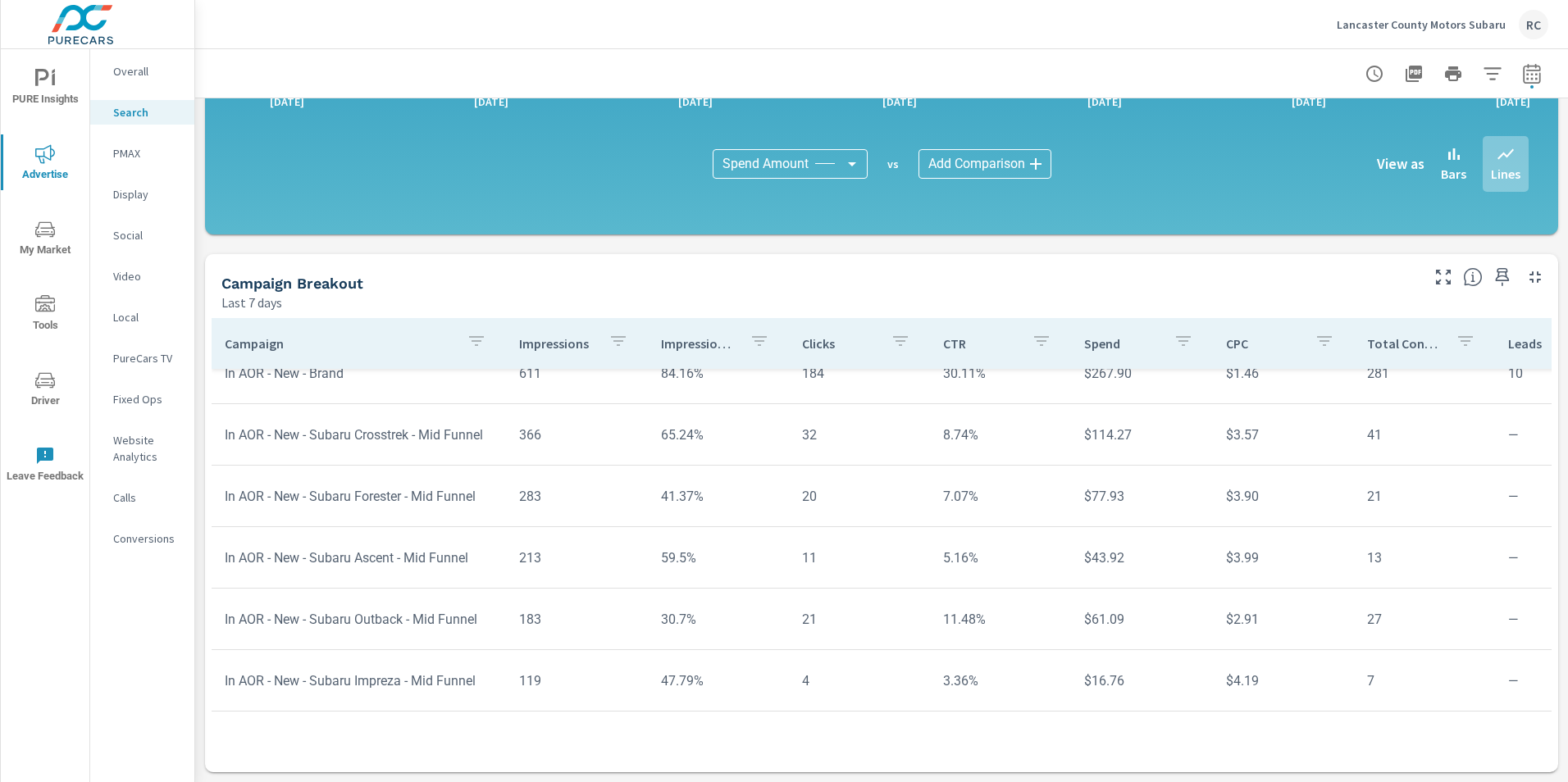
scroll to position [492, 0]
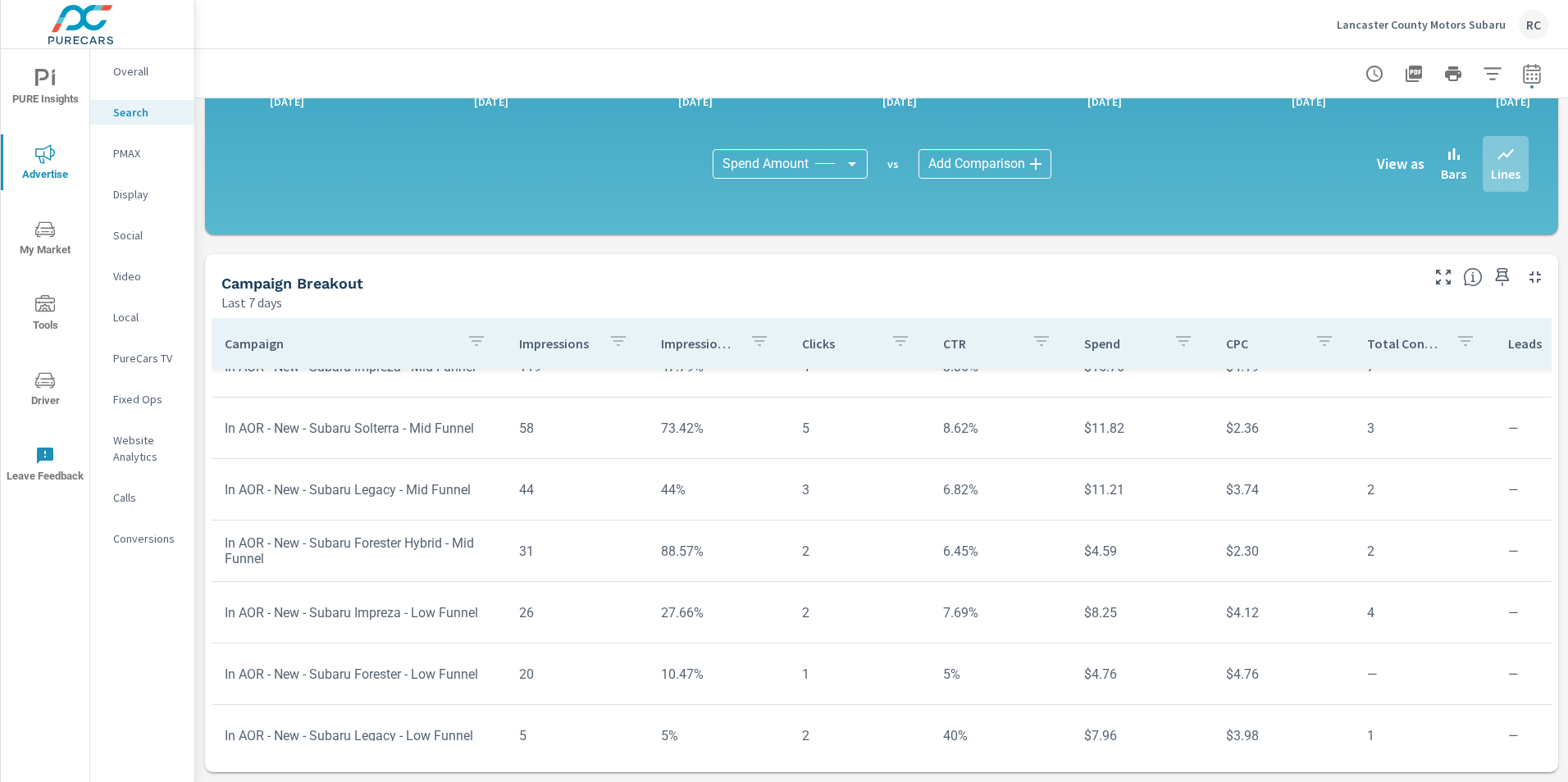
scroll to position [810, 0]
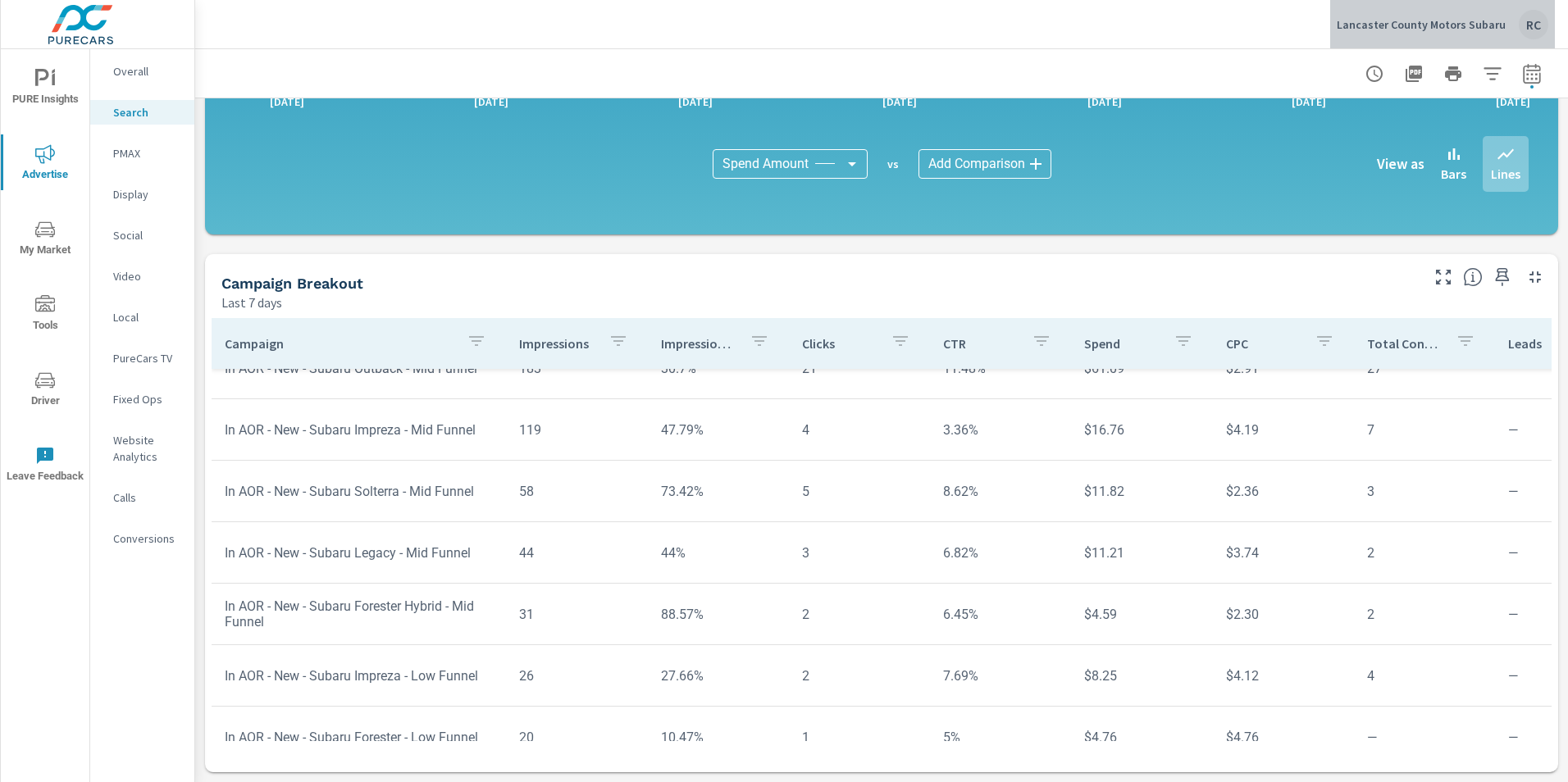
click at [1534, 20] on div "RC" at bounding box center [1534, 25] width 30 height 30
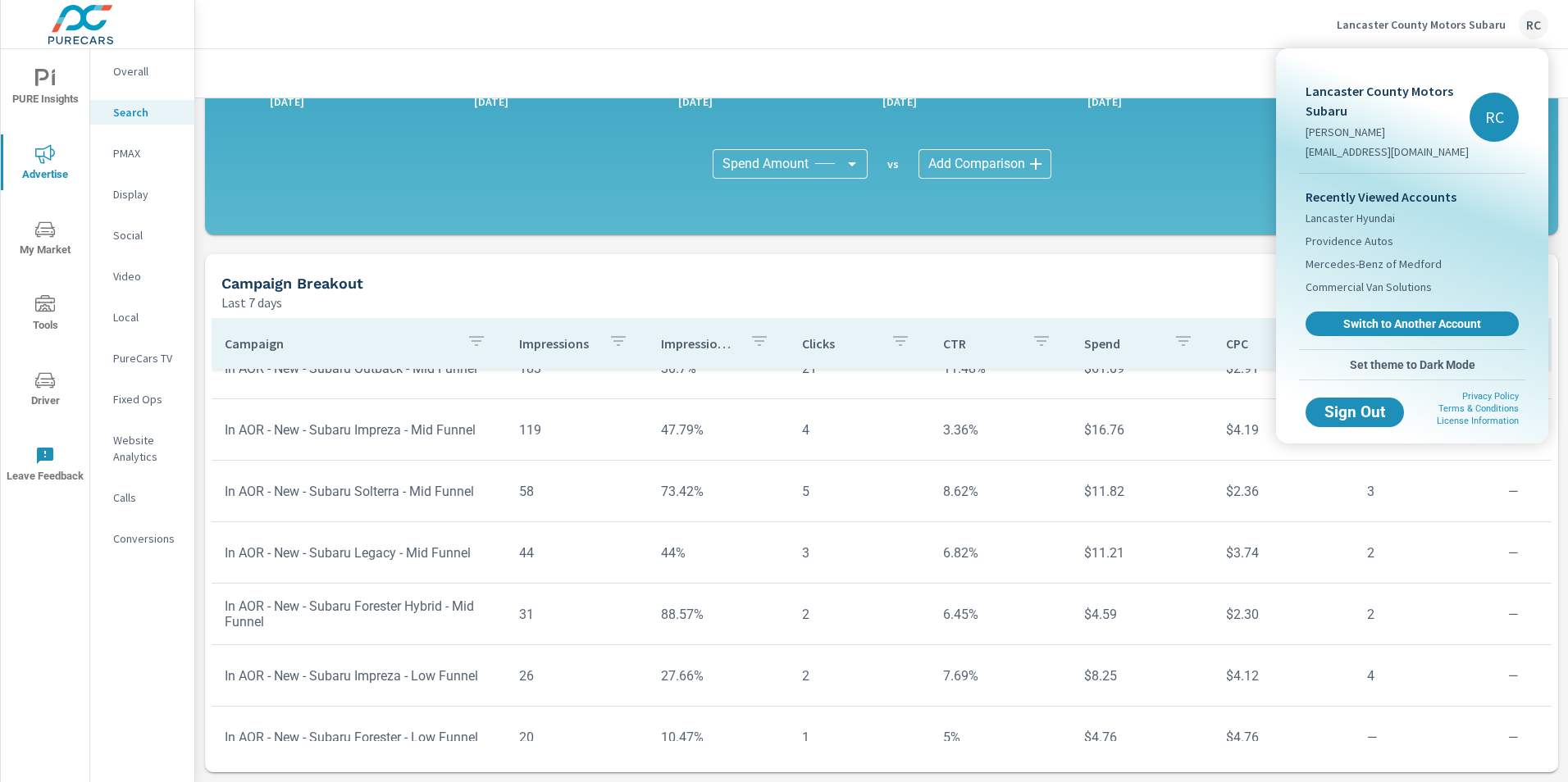
click at [1088, 27] on div at bounding box center [784, 391] width 1568 height 782
